Goal: Task Accomplishment & Management: Manage account settings

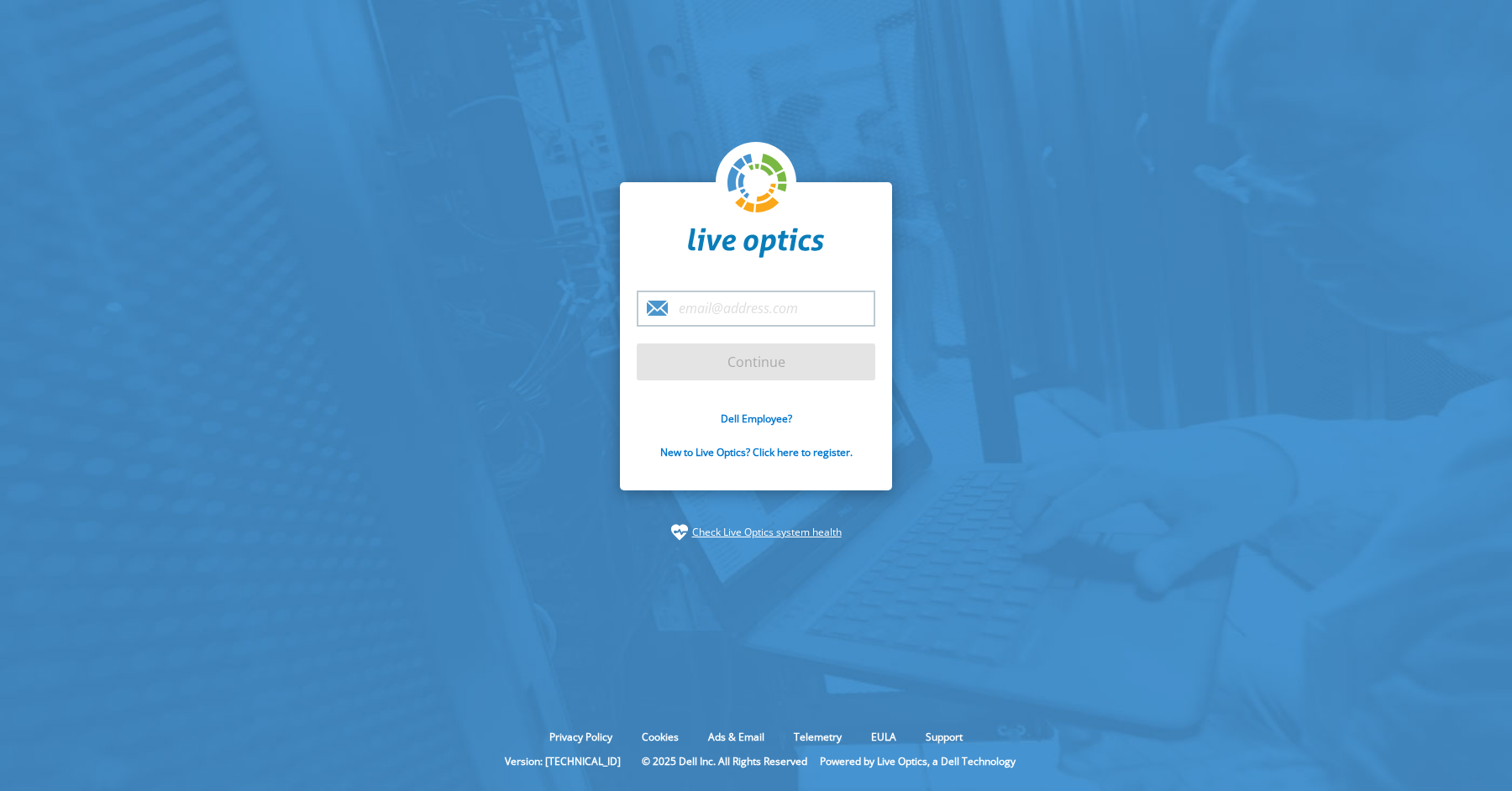
click at [716, 310] on input "email" at bounding box center [756, 309] width 238 height 36
type input "[PERSON_NAME][EMAIL_ADDRESS][DOMAIN_NAME]"
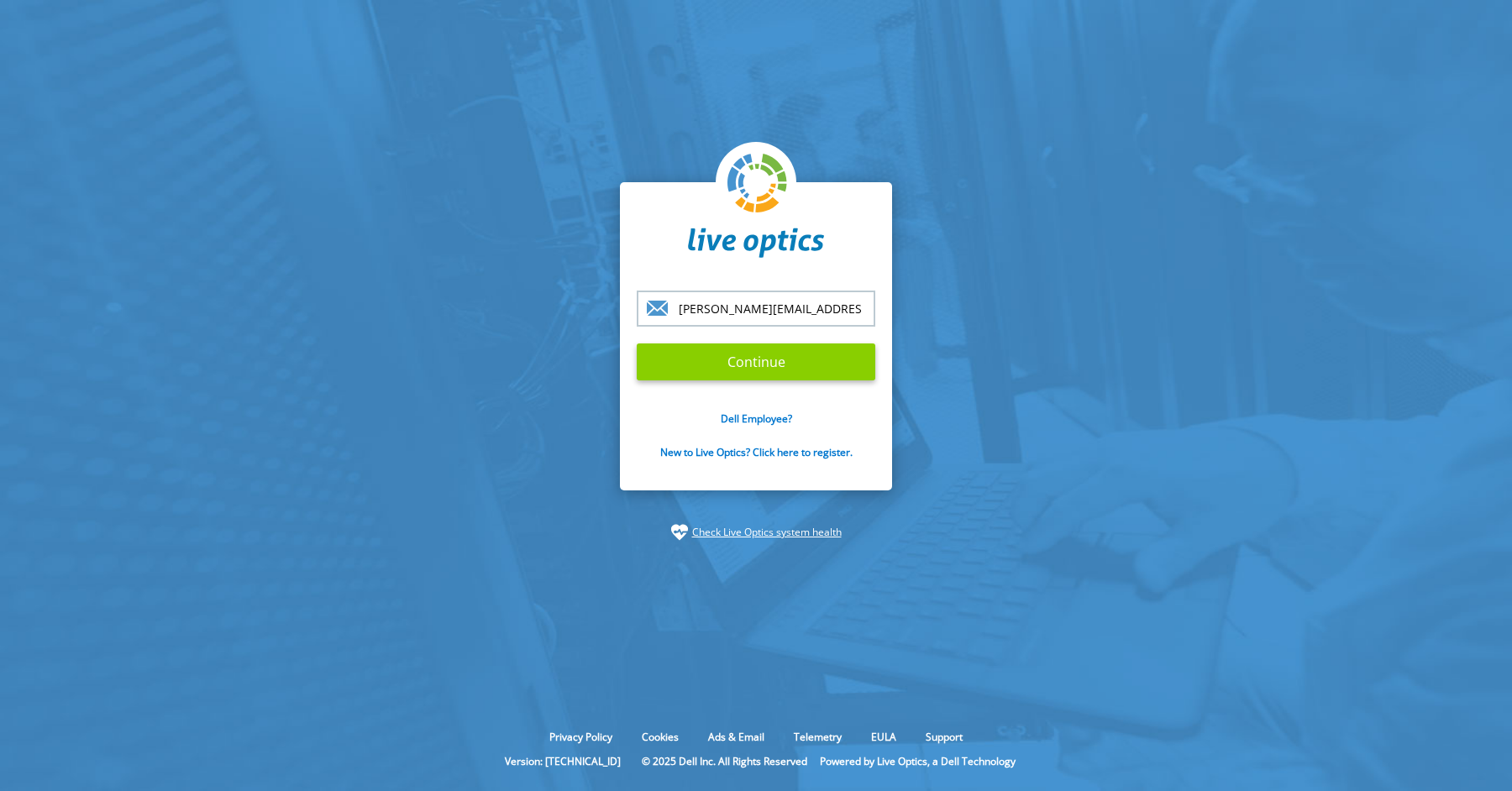
click at [756, 358] on input "Continue" at bounding box center [756, 361] width 238 height 37
click at [750, 359] on input "Continue" at bounding box center [756, 361] width 238 height 37
click at [774, 359] on input "Continue" at bounding box center [756, 361] width 238 height 37
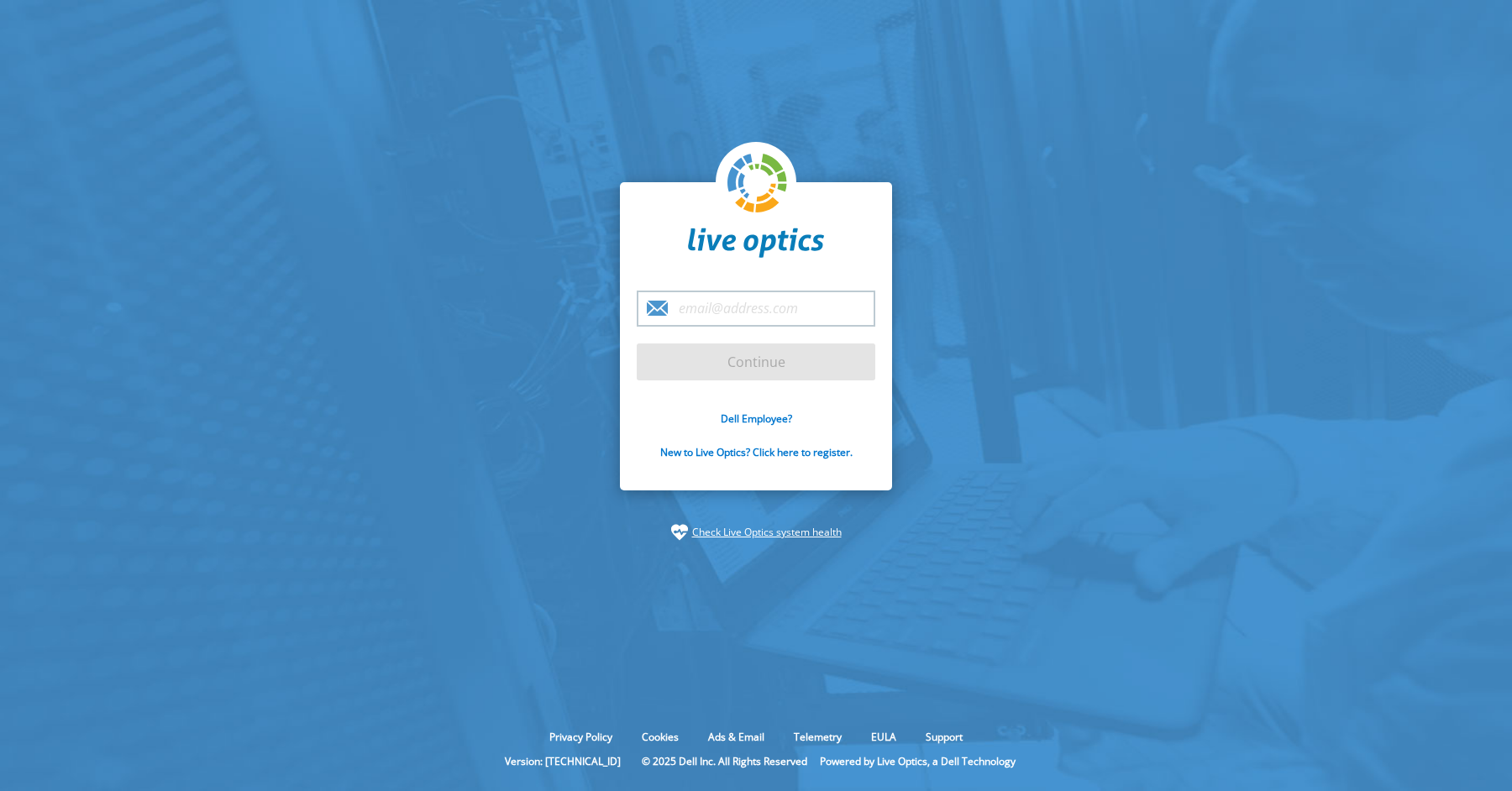
click at [770, 316] on input "email" at bounding box center [756, 309] width 238 height 36
type input "[PERSON_NAME][EMAIL_ADDRESS][DOMAIN_NAME]"
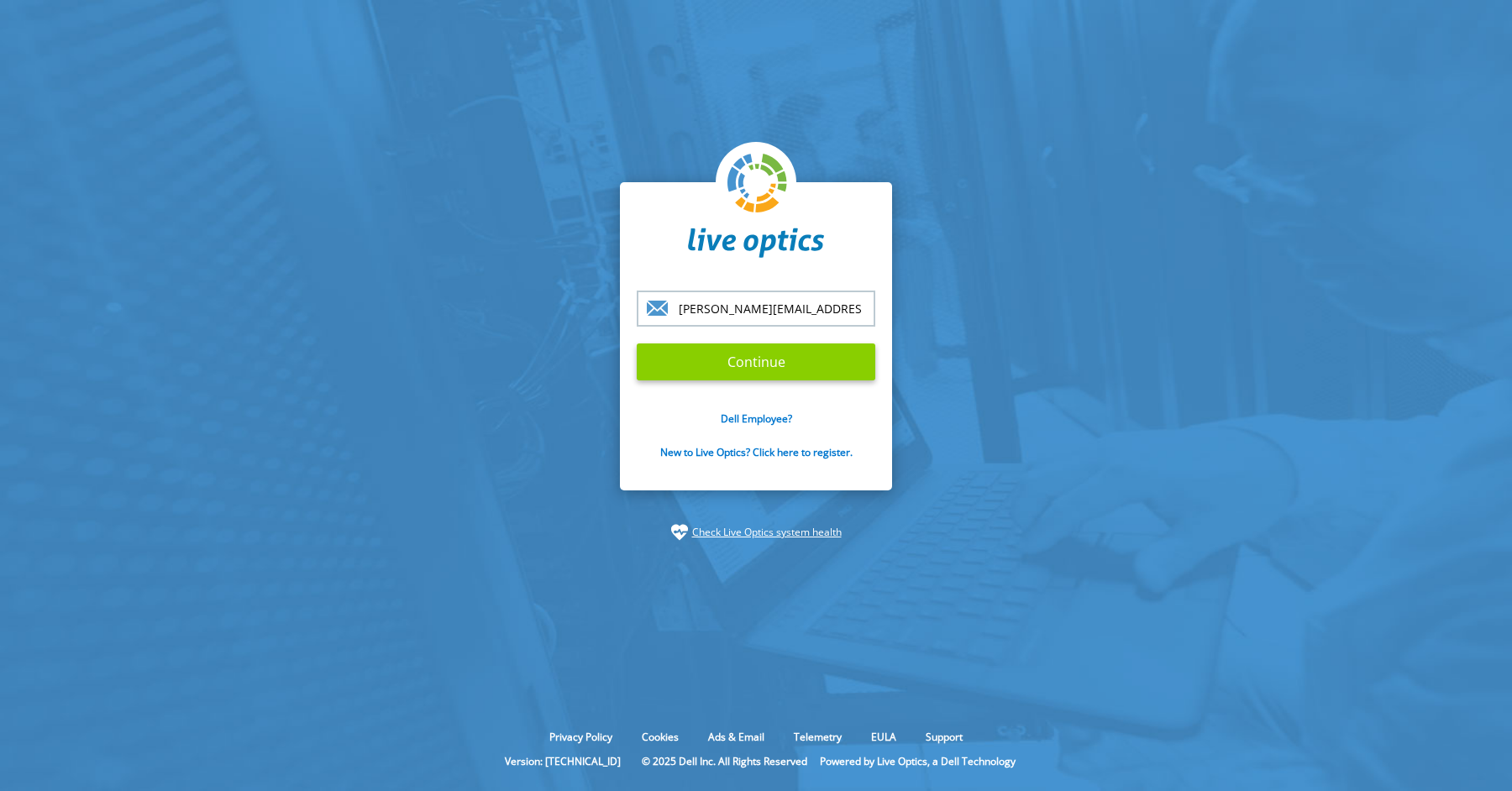
click at [789, 357] on input "Continue" at bounding box center [756, 361] width 238 height 37
click at [769, 373] on input "Continue" at bounding box center [756, 361] width 238 height 37
click at [636, 344] on input "Continue" at bounding box center [756, 361] width 238 height 37
